Goal: Task Accomplishment & Management: Complete application form

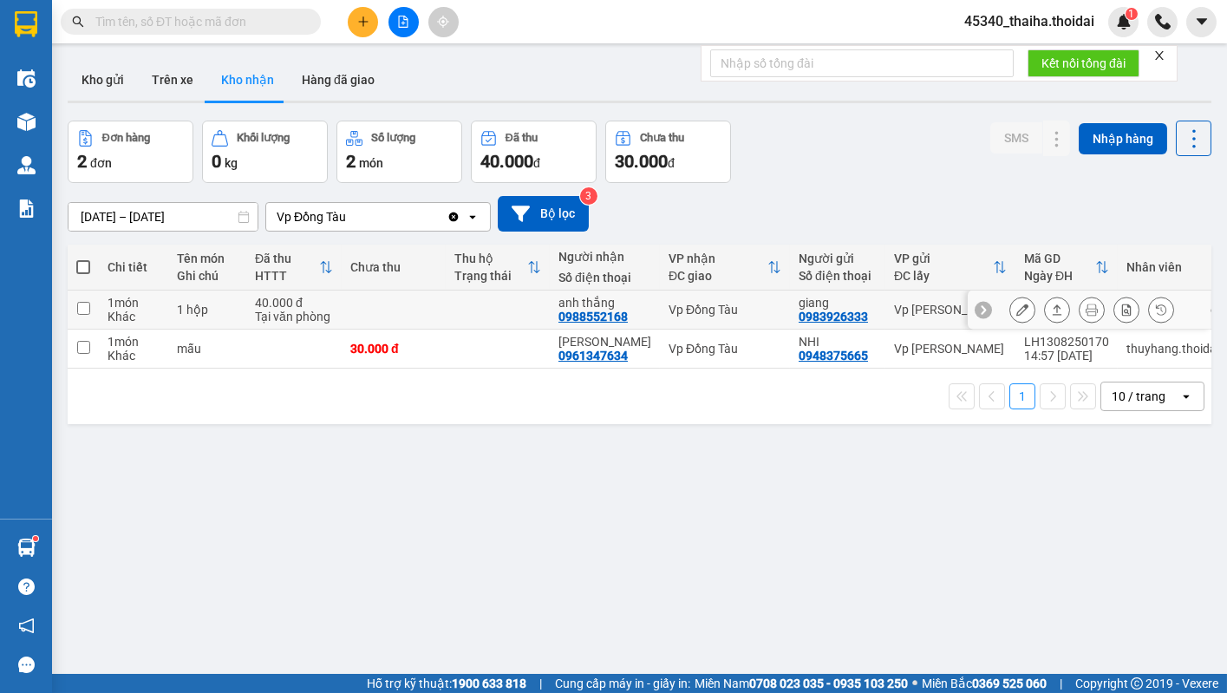
click at [87, 309] on input "checkbox" at bounding box center [83, 308] width 13 height 13
checkbox input "true"
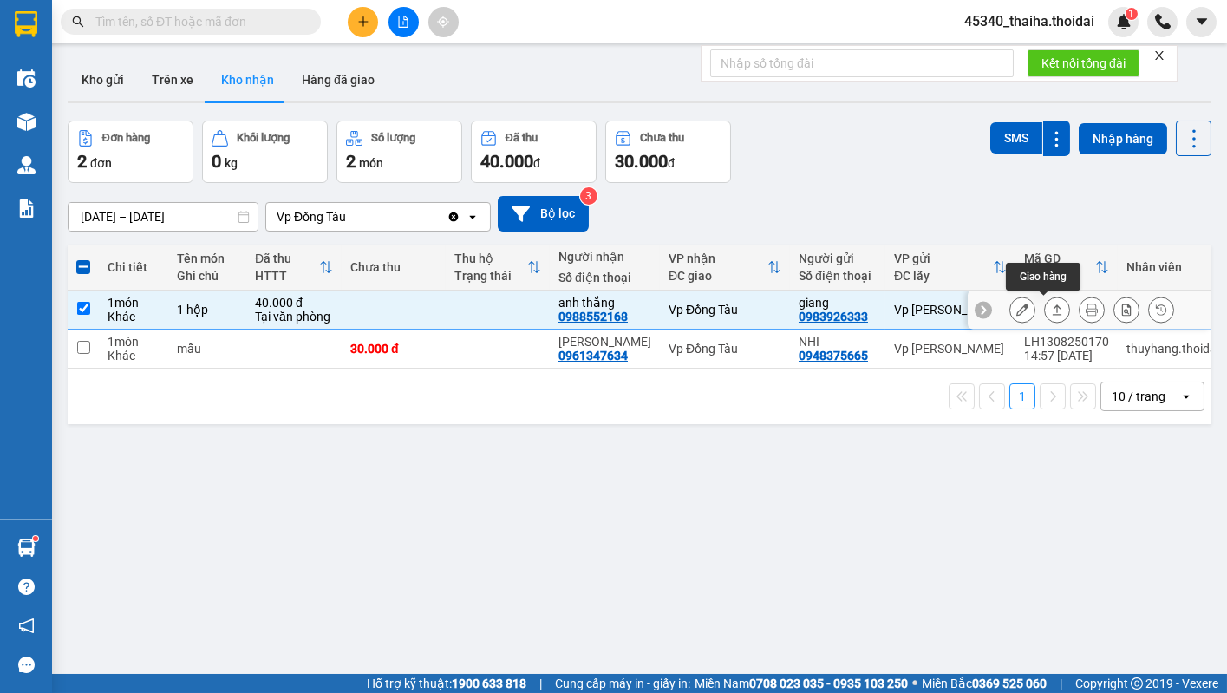
click at [1016, 307] on icon at bounding box center [1022, 309] width 12 height 12
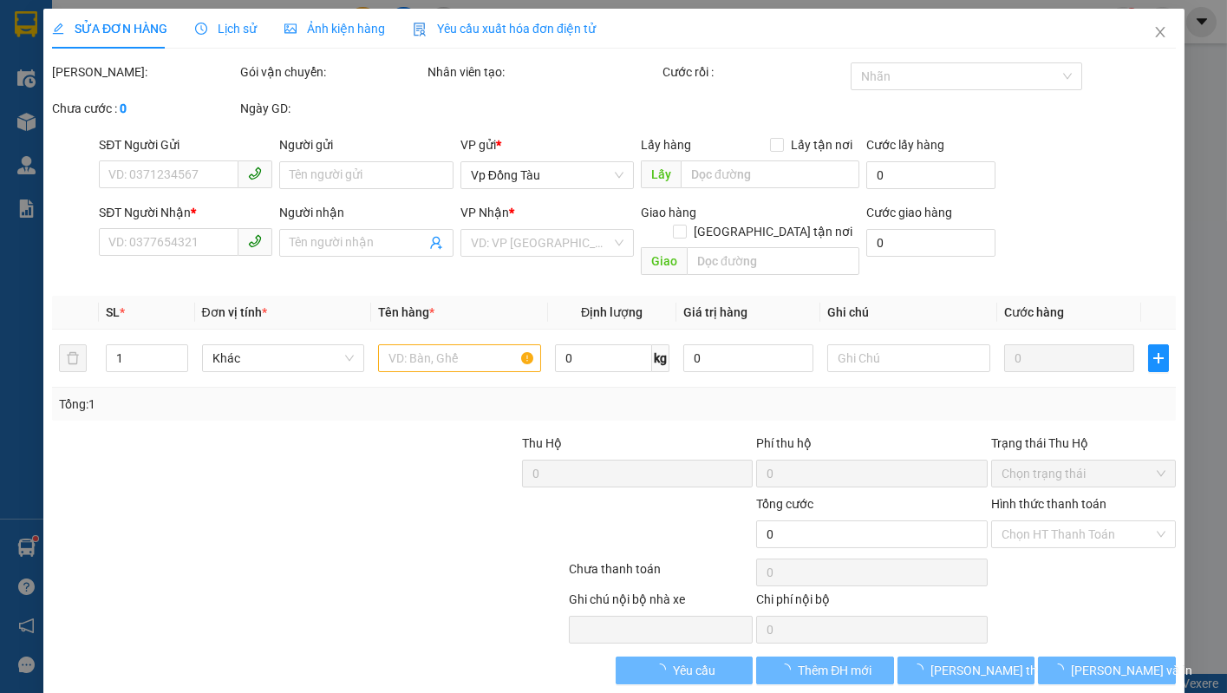
type input "0983926333"
type input "giang"
type input "0988552168"
type input "anh thắng"
type input "40.000"
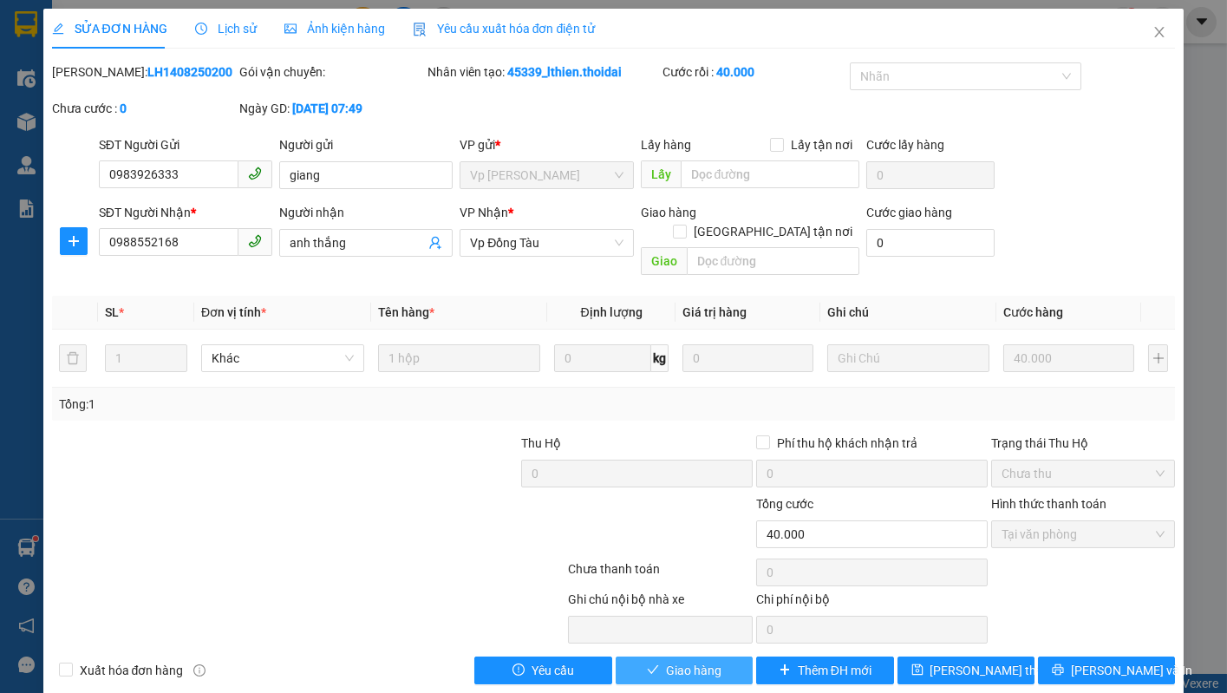
click at [678, 661] on span "Giao hàng" at bounding box center [693, 670] width 55 height 19
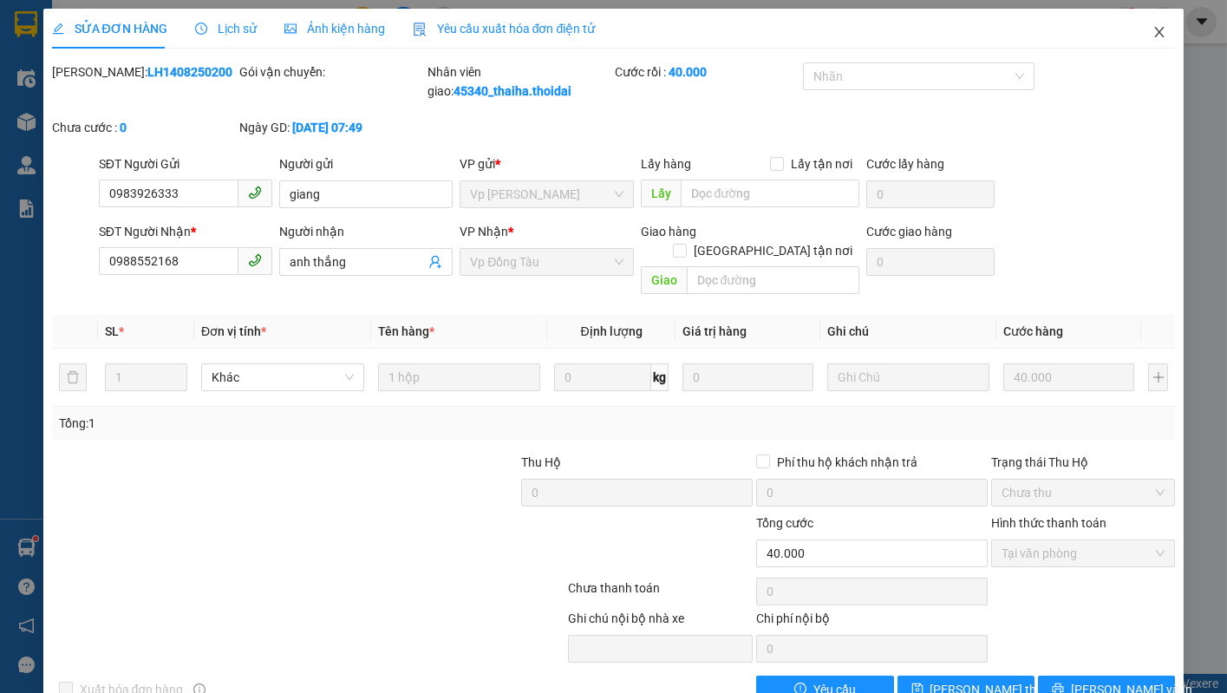
click at [1152, 27] on icon "close" at bounding box center [1159, 32] width 14 height 14
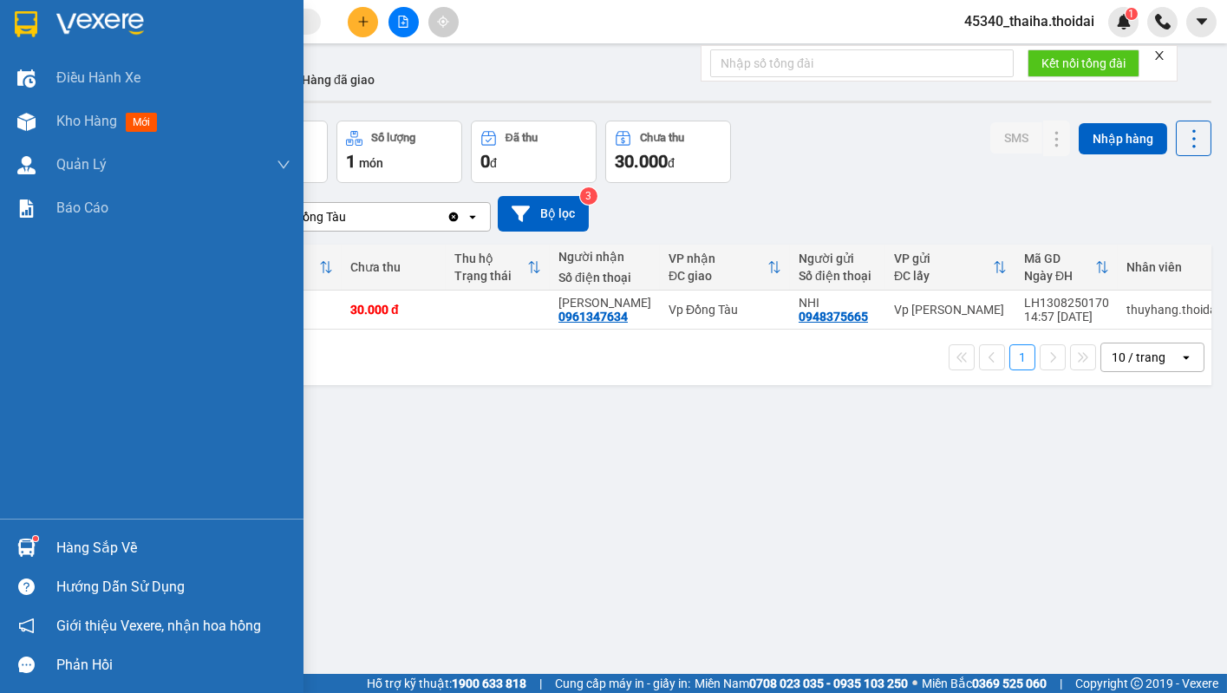
click at [11, 552] on div at bounding box center [26, 547] width 30 height 30
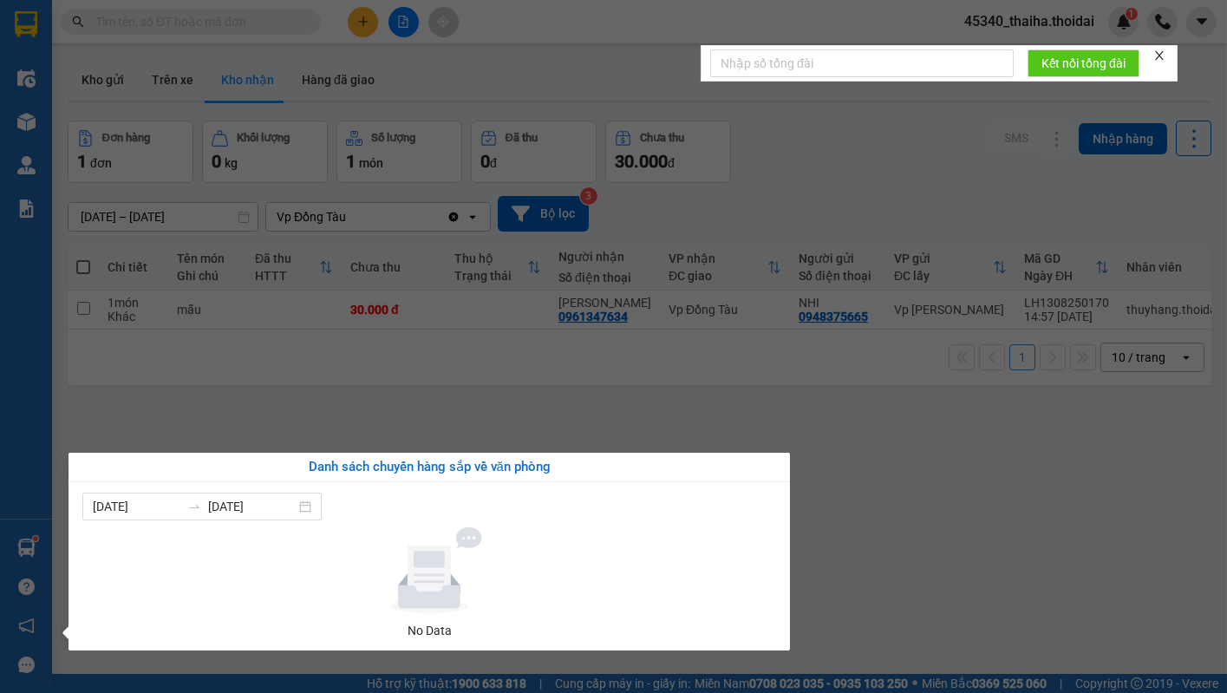
click at [269, 391] on section "Kết quả tìm kiếm ( 0 ) Bộ lọc No Data 45340_thaiha.thoidai 1 Điều hành xe Kho h…" at bounding box center [613, 346] width 1227 height 693
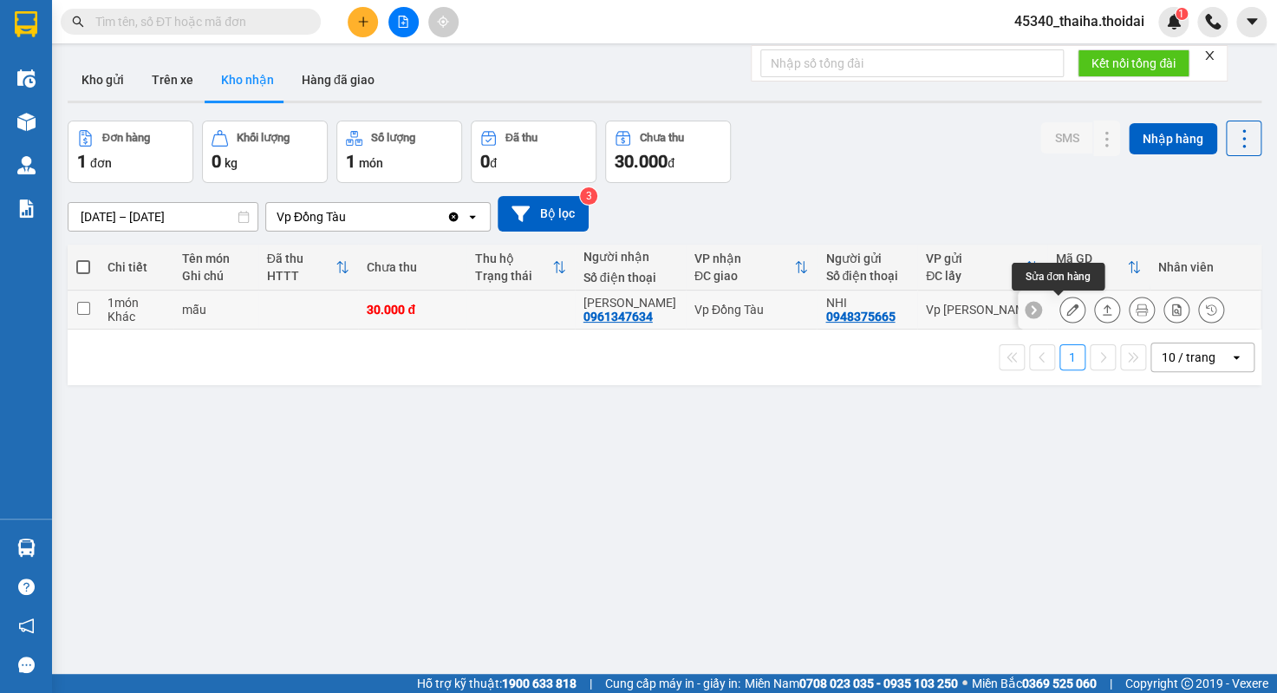
click at [1066, 308] on icon at bounding box center [1072, 309] width 12 height 12
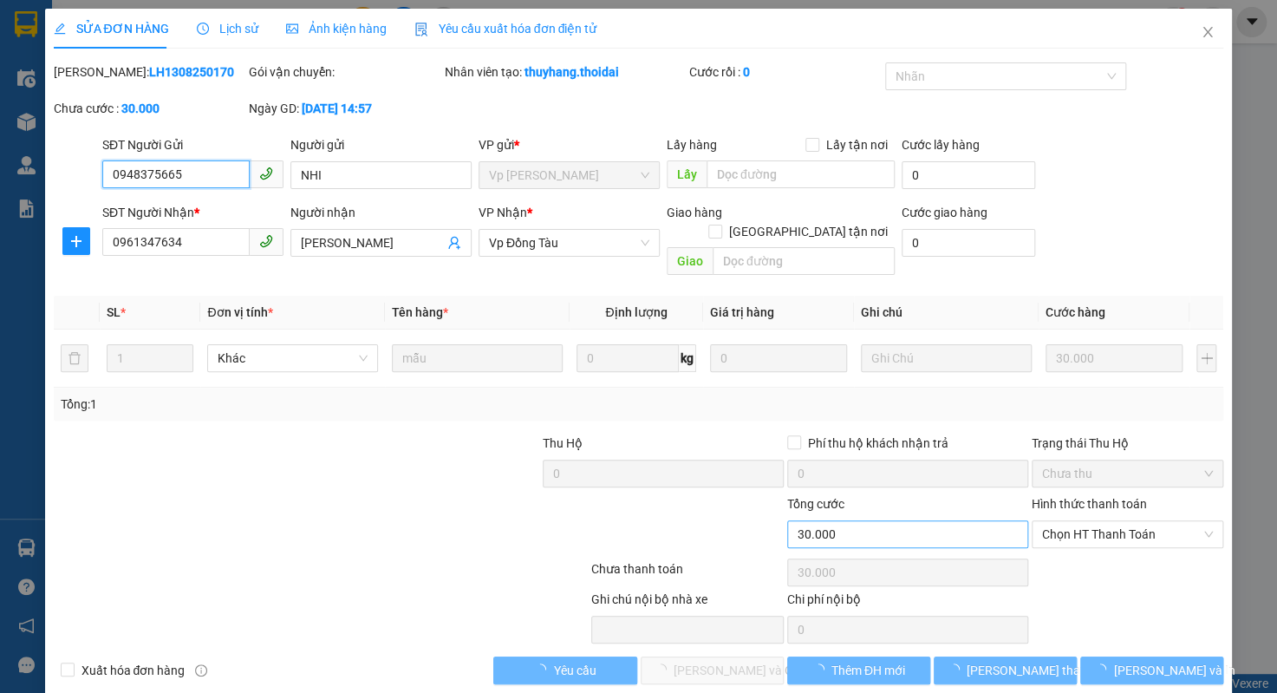
type input "0948375665"
type input "NHI"
type input "0961347634"
type input "[PERSON_NAME]"
type input "30.000"
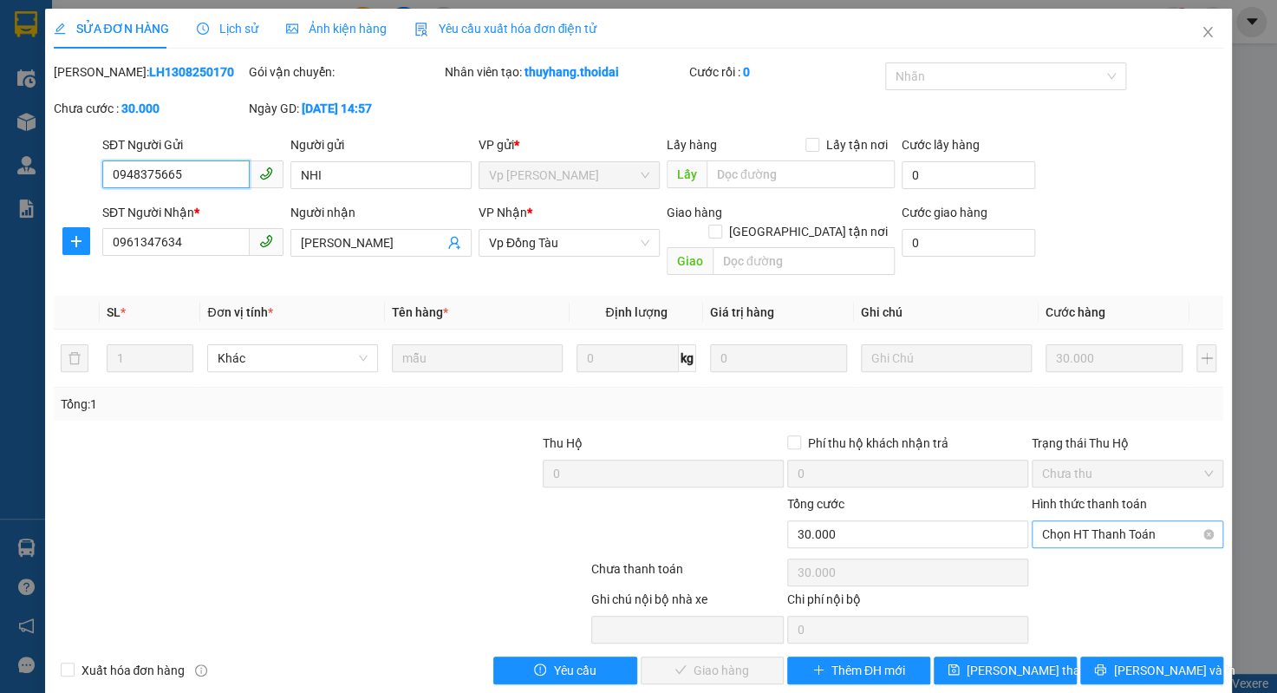
click at [1114, 521] on span "Chọn HT Thanh Toán" at bounding box center [1128, 534] width 172 height 26
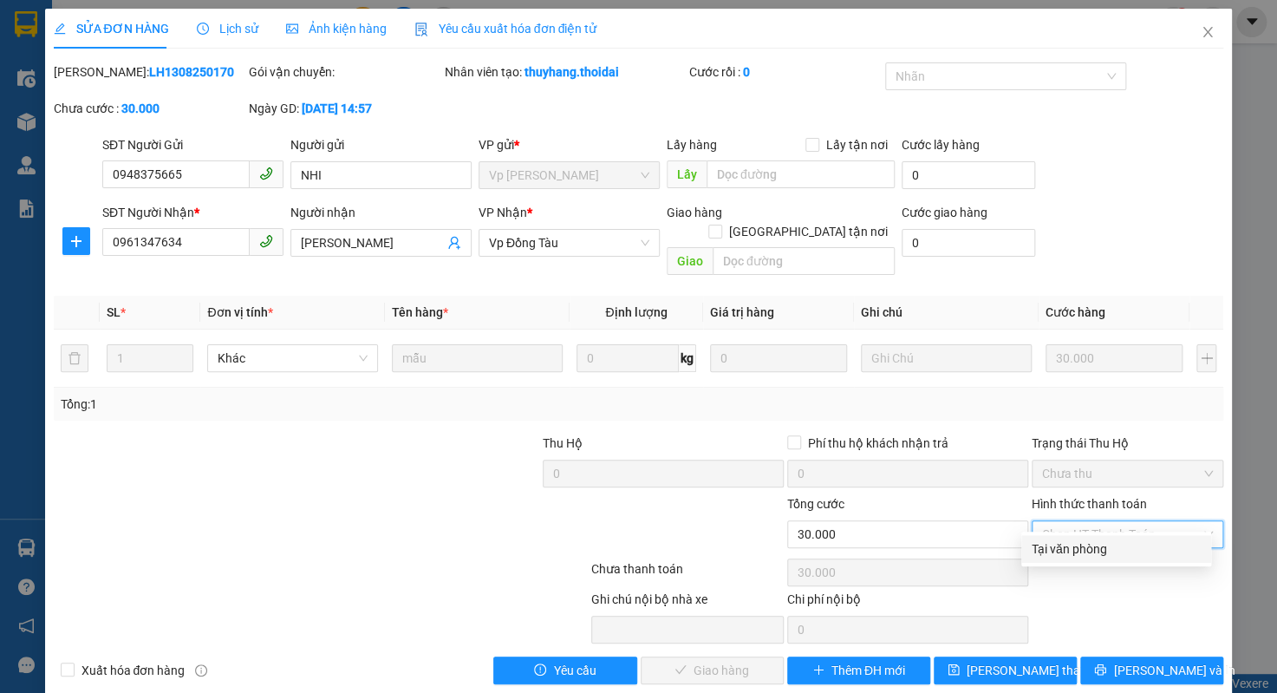
click at [1093, 551] on div "Tại văn phòng" at bounding box center [1116, 548] width 169 height 19
type input "0"
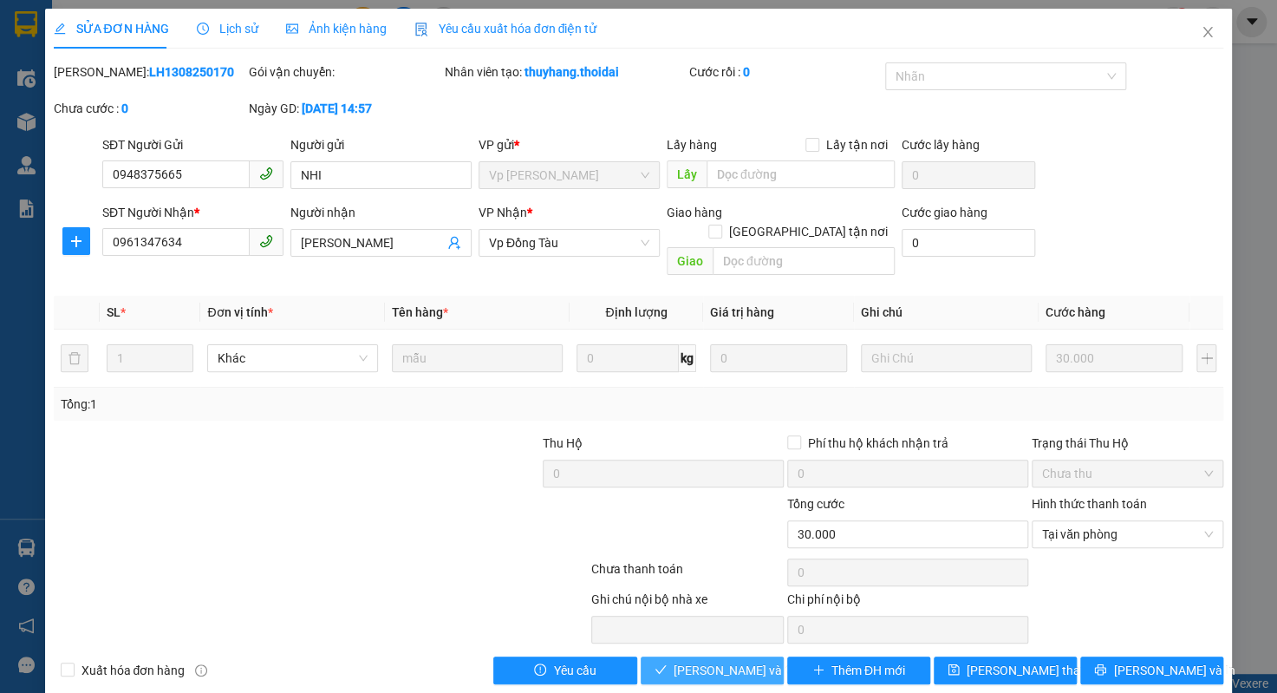
click at [684, 661] on span "[PERSON_NAME] và Giao hàng" at bounding box center [757, 670] width 166 height 19
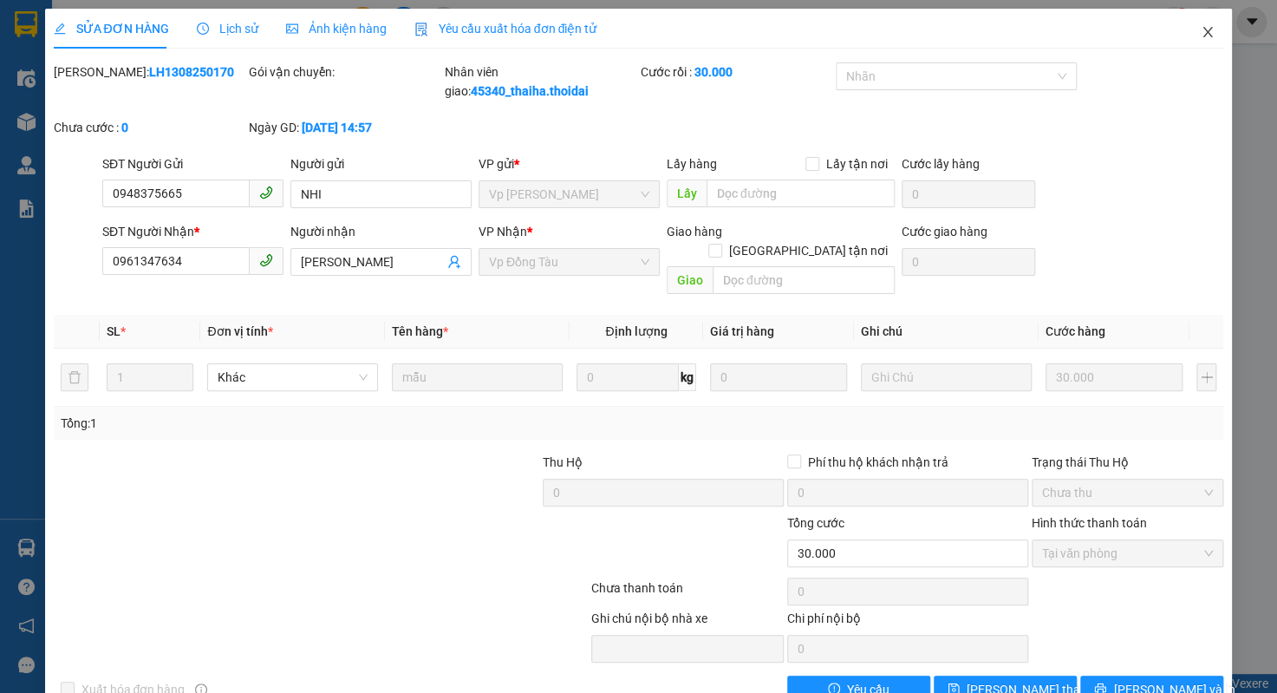
click at [1201, 29] on icon "close" at bounding box center [1208, 32] width 14 height 14
